Goal: Task Accomplishment & Management: Manage account settings

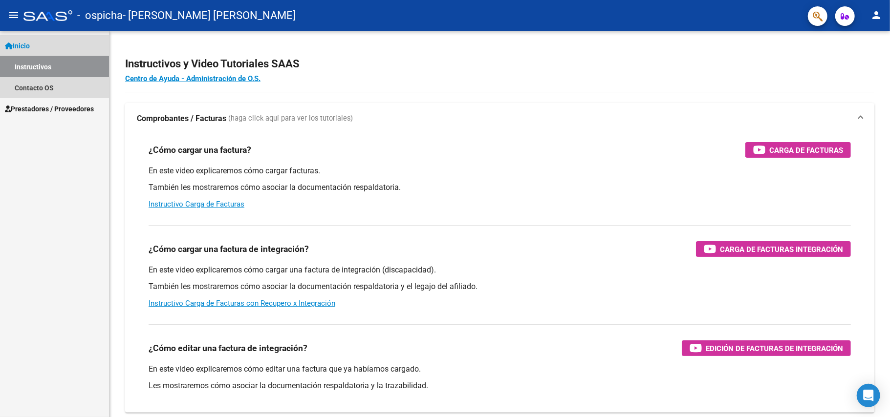
click at [27, 63] on link "Instructivos" at bounding box center [54, 66] width 109 height 21
click at [24, 43] on span "Inicio" at bounding box center [17, 46] width 25 height 11
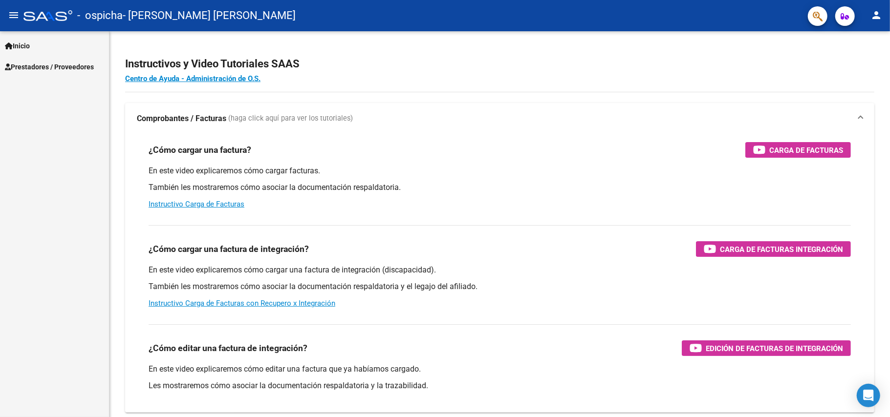
click at [39, 67] on span "Prestadores / Proveedores" at bounding box center [49, 67] width 89 height 11
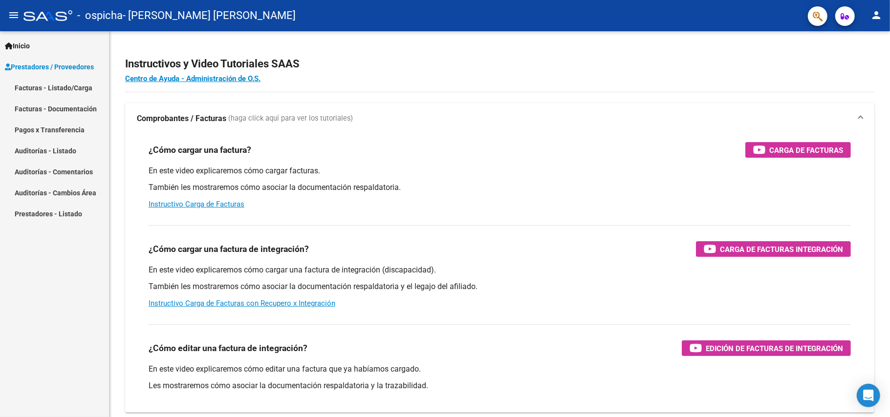
click at [45, 88] on link "Facturas - Listado/Carga" at bounding box center [54, 87] width 109 height 21
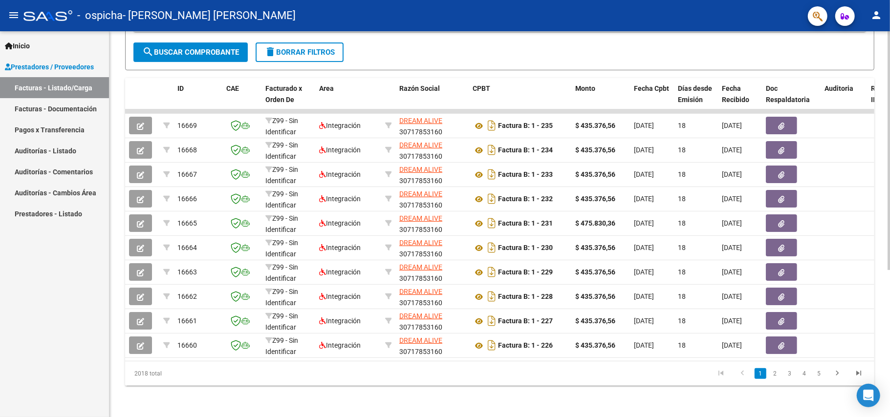
scroll to position [238, 0]
click at [773, 372] on link "2" at bounding box center [775, 373] width 12 height 11
click at [790, 374] on link "3" at bounding box center [790, 373] width 12 height 11
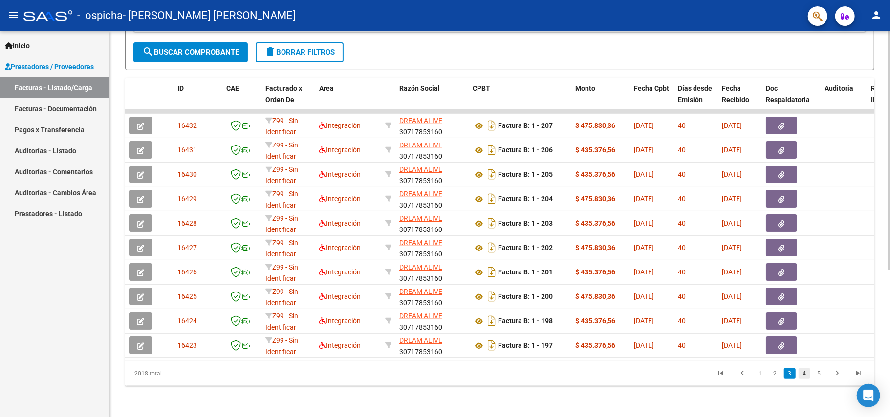
click at [805, 374] on link "4" at bounding box center [805, 373] width 12 height 11
click at [806, 371] on link "5" at bounding box center [805, 373] width 12 height 11
click at [802, 372] on link "6" at bounding box center [805, 373] width 12 height 11
click at [776, 372] on link "5" at bounding box center [775, 373] width 12 height 11
click at [803, 374] on link "6" at bounding box center [805, 373] width 12 height 11
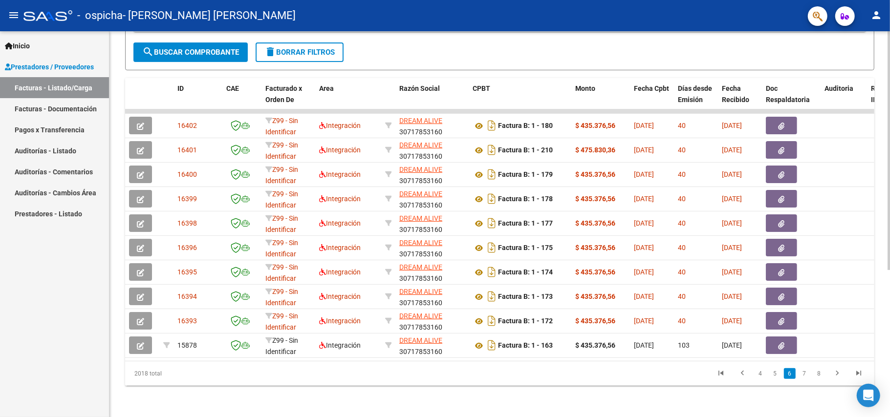
click at [803, 374] on link "7" at bounding box center [805, 373] width 12 height 11
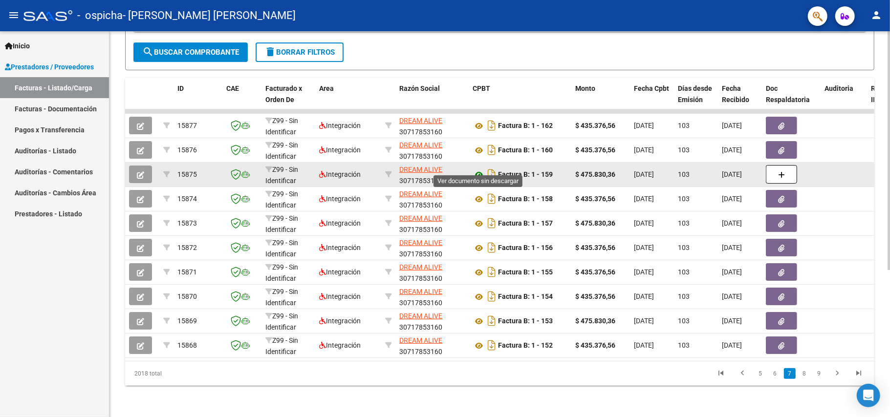
click at [477, 169] on icon at bounding box center [479, 175] width 13 height 12
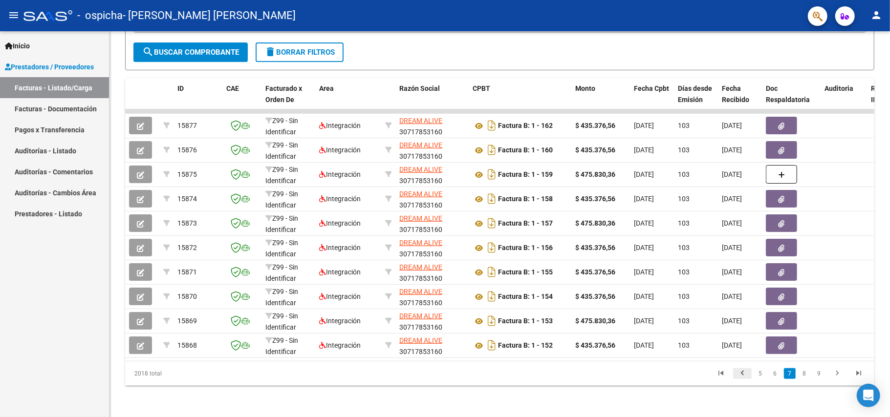
click at [742, 374] on icon "go to previous page" at bounding box center [742, 375] width 13 height 12
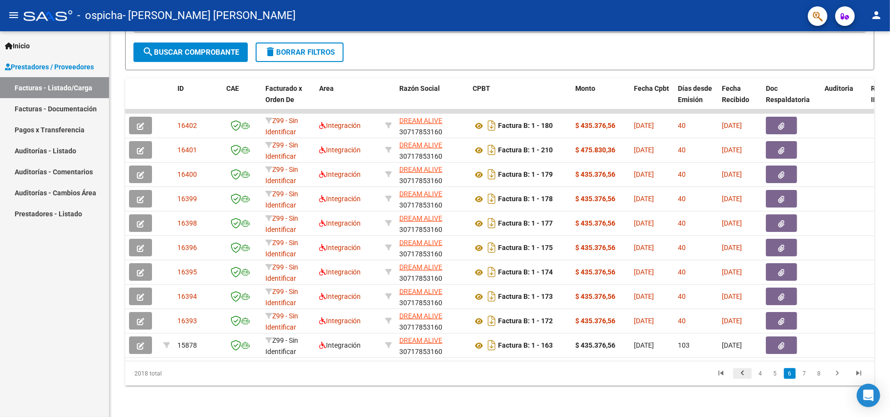
click at [747, 374] on icon "go to previous page" at bounding box center [742, 375] width 13 height 12
click at [745, 373] on icon "go to previous page" at bounding box center [742, 375] width 13 height 12
click at [740, 375] on icon "go to previous page" at bounding box center [742, 375] width 13 height 12
click at [741, 375] on icon "go to previous page" at bounding box center [742, 375] width 13 height 12
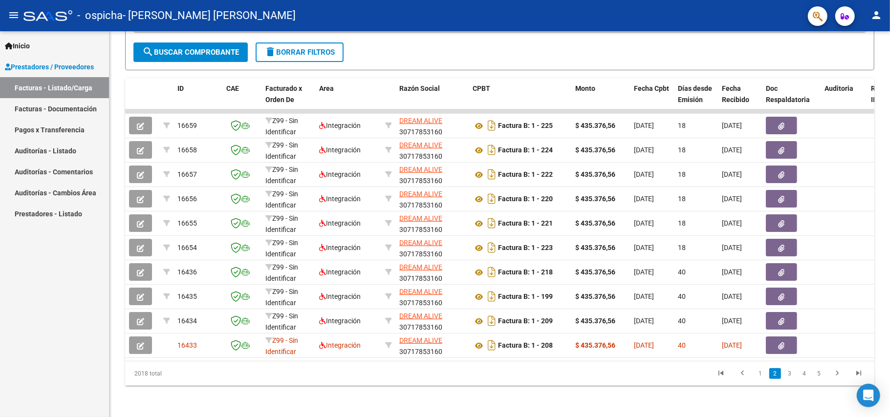
click at [741, 375] on icon "go to previous page" at bounding box center [742, 375] width 13 height 12
click at [778, 370] on link "2" at bounding box center [775, 373] width 12 height 11
click at [759, 374] on link "1" at bounding box center [761, 373] width 12 height 11
click at [774, 374] on link "2" at bounding box center [775, 373] width 12 height 11
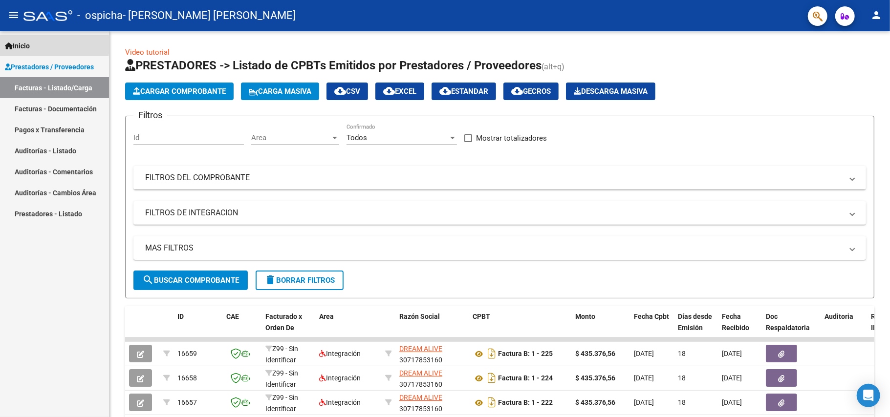
click at [26, 45] on span "Inicio" at bounding box center [17, 46] width 25 height 11
